Goal: Information Seeking & Learning: Learn about a topic

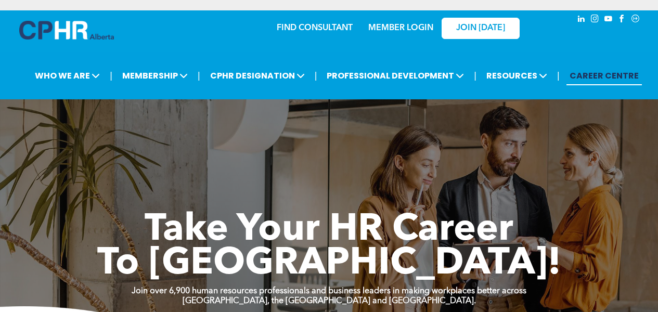
click at [397, 27] on link "MEMBER LOGIN" at bounding box center [400, 28] width 65 height 8
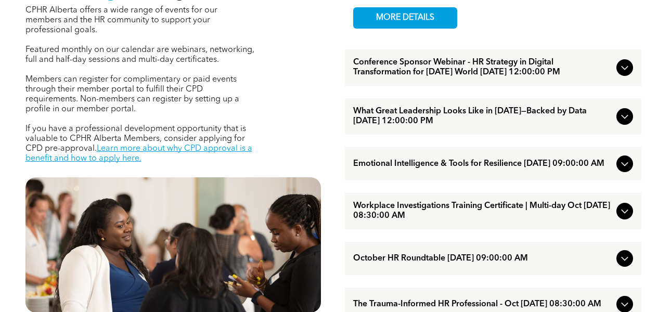
scroll to position [465, 0]
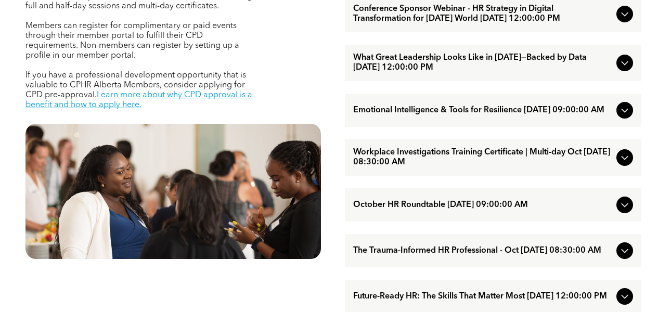
click at [629, 211] on icon at bounding box center [625, 205] width 12 height 12
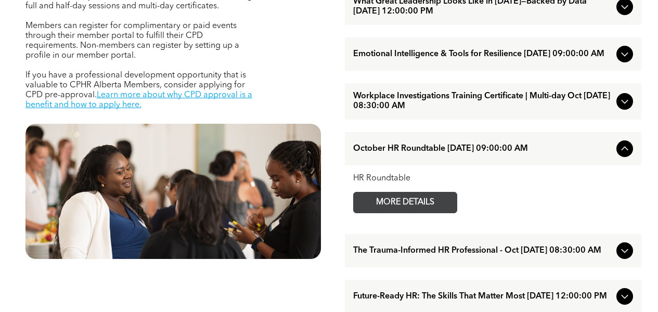
click at [445, 213] on span "MORE DETAILS" at bounding box center [405, 203] width 82 height 20
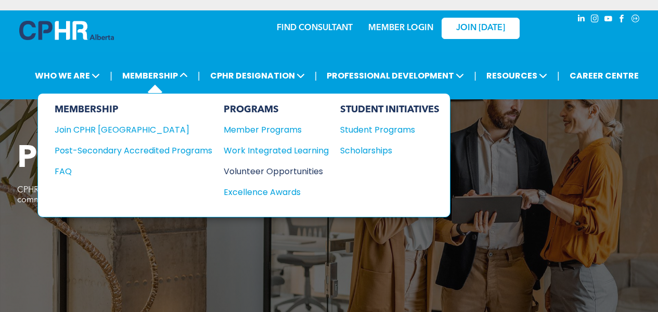
click at [266, 172] on div "Volunteer Opportunities" at bounding box center [271, 171] width 95 height 13
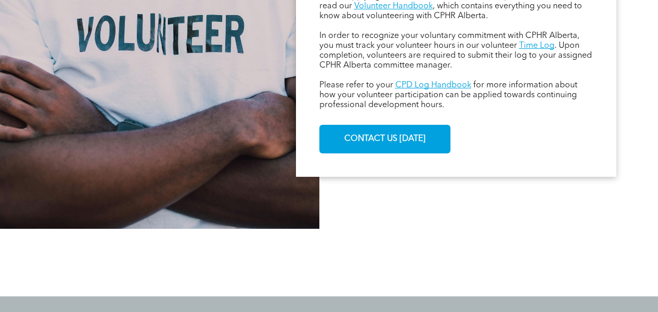
scroll to position [971, 0]
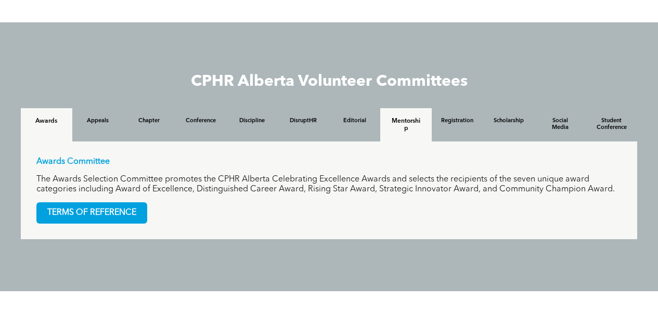
click at [417, 125] on h4 "Mentorship" at bounding box center [406, 125] width 33 height 15
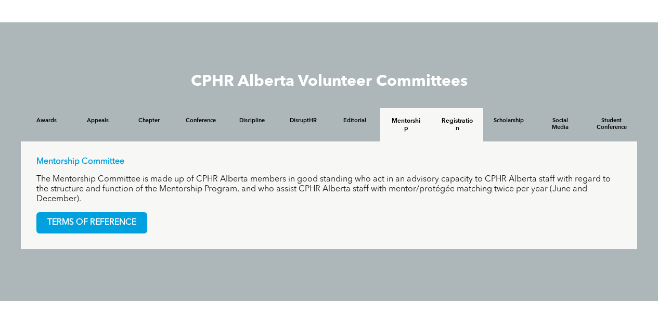
click at [443, 120] on h4 "Registration" at bounding box center [457, 125] width 33 height 15
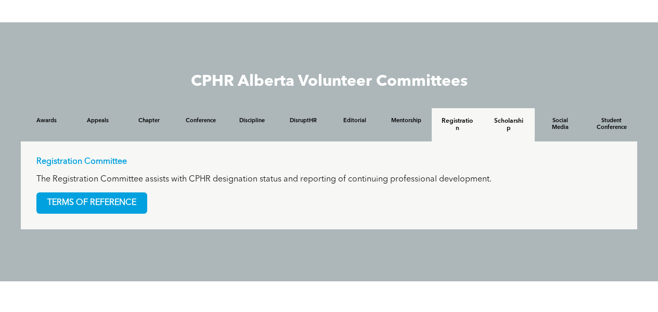
click at [514, 119] on h4 "Scholarship" at bounding box center [509, 125] width 33 height 15
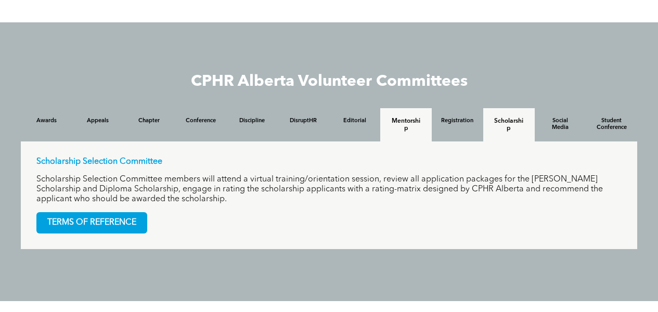
click at [416, 123] on h4 "Mentorship" at bounding box center [406, 125] width 33 height 15
